Goal: Task Accomplishment & Management: Use online tool/utility

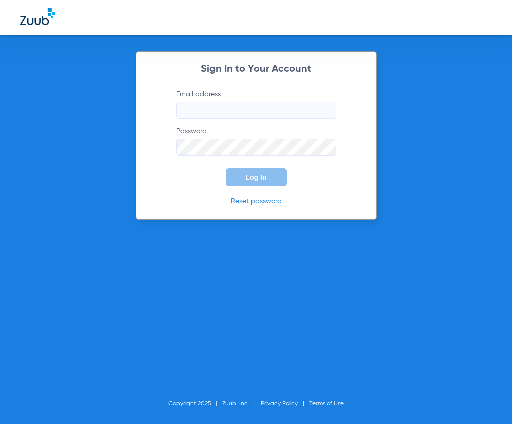
type input "[EMAIL_ADDRESS][DOMAIN_NAME]"
click at [198, 90] on label "Email address [EMAIL_ADDRESS][DOMAIN_NAME]" at bounding box center [256, 104] width 160 height 30
click at [198, 102] on input "[EMAIL_ADDRESS][DOMAIN_NAME]" at bounding box center [256, 110] width 160 height 17
drag, startPoint x: 198, startPoint y: 108, endPoint x: 202, endPoint y: 112, distance: 5.3
click at [198, 108] on input "[EMAIL_ADDRESS][DOMAIN_NAME]" at bounding box center [256, 110] width 160 height 17
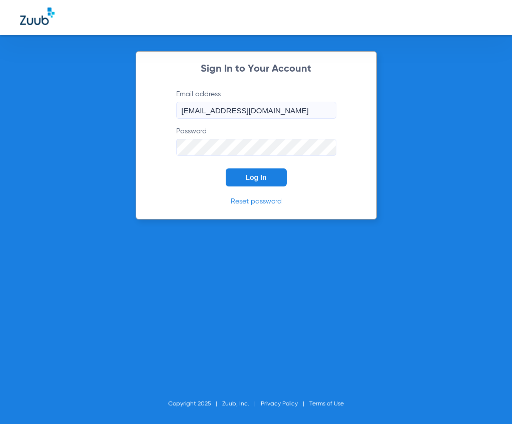
click at [175, 193] on div "Sign In to Your Account Email address [EMAIL_ADDRESS][DOMAIN_NAME] Password Log…" at bounding box center [256, 135] width 241 height 168
click at [232, 186] on button "Log In" at bounding box center [256, 177] width 61 height 18
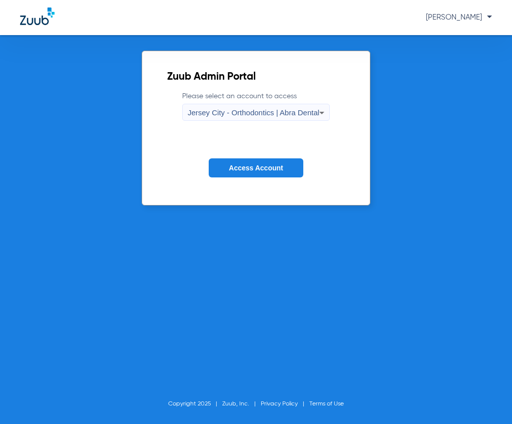
click at [224, 106] on div "Jersey City - Orthodontics | Abra Dental" at bounding box center [254, 112] width 132 height 17
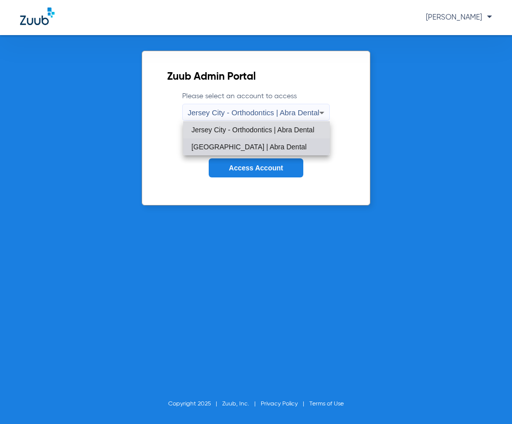
click at [228, 138] on mat-option "[GEOGRAPHIC_DATA] | Abra Dental" at bounding box center [256, 146] width 146 height 17
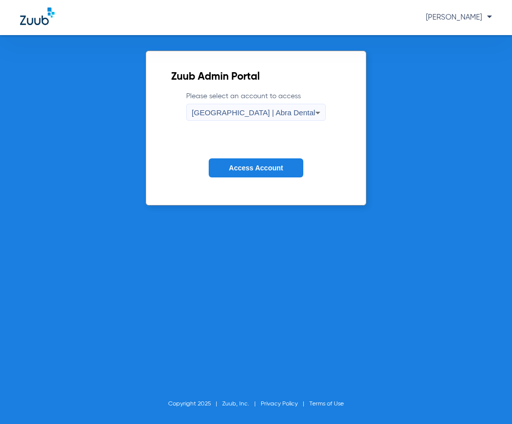
click at [243, 166] on span "Access Account" at bounding box center [256, 168] width 54 height 8
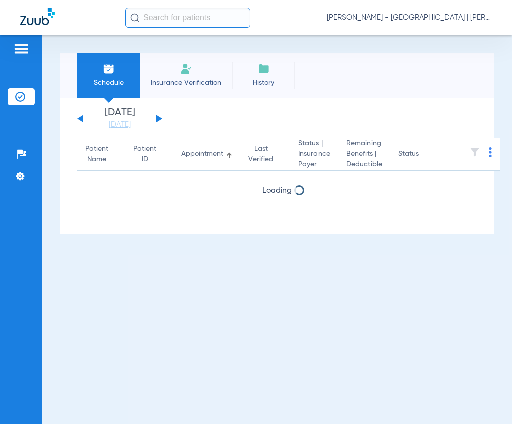
click at [154, 21] on input "text" at bounding box center [187, 18] width 125 height 20
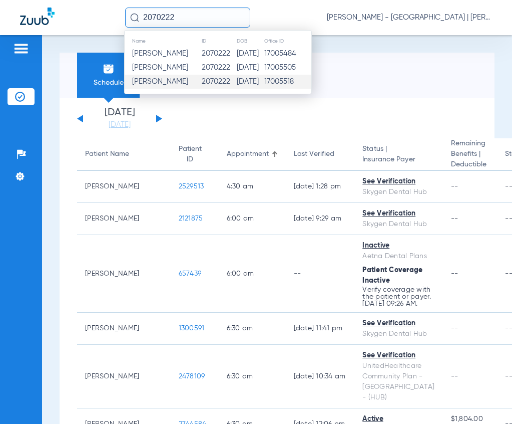
type input "2070222"
click at [177, 78] on span "[PERSON_NAME]" at bounding box center [160, 82] width 56 height 8
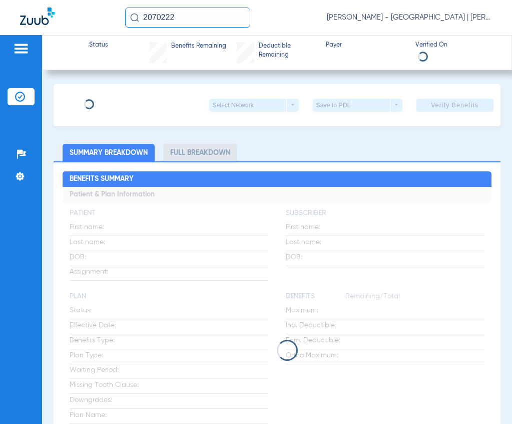
type input "NAKEYAH"
type input "[PERSON_NAME]"
type input "[DATE]"
type input "70235532"
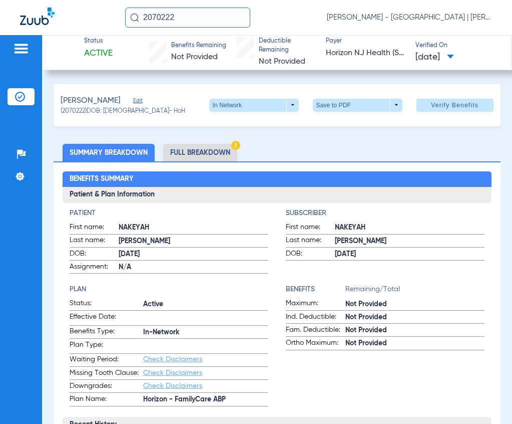
click at [145, 99] on div "[PERSON_NAME] Edit" at bounding box center [123, 101] width 125 height 13
click at [142, 97] on span "Edit" at bounding box center [137, 102] width 9 height 10
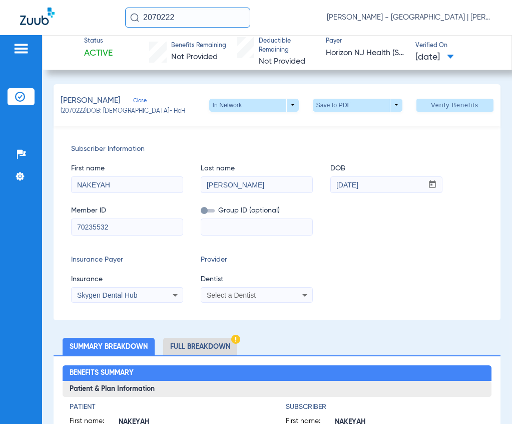
click at [249, 298] on span "Select a Dentist" at bounding box center [231, 295] width 49 height 8
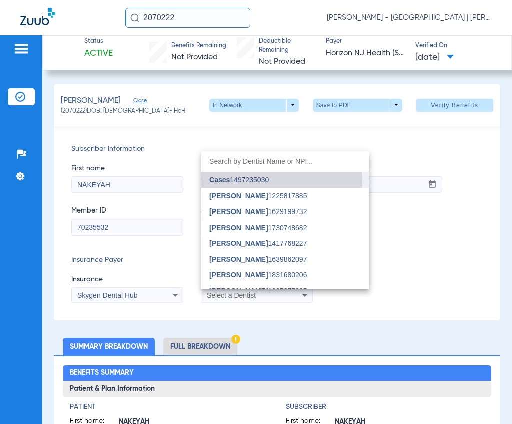
click at [239, 183] on span "Cases 1497235030" at bounding box center [239, 179] width 60 height 7
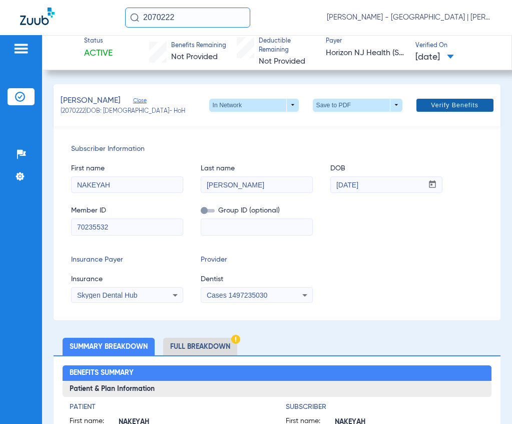
click at [431, 103] on span "Verify Benefits" at bounding box center [455, 105] width 48 height 8
